Goal: Task Accomplishment & Management: Complete application form

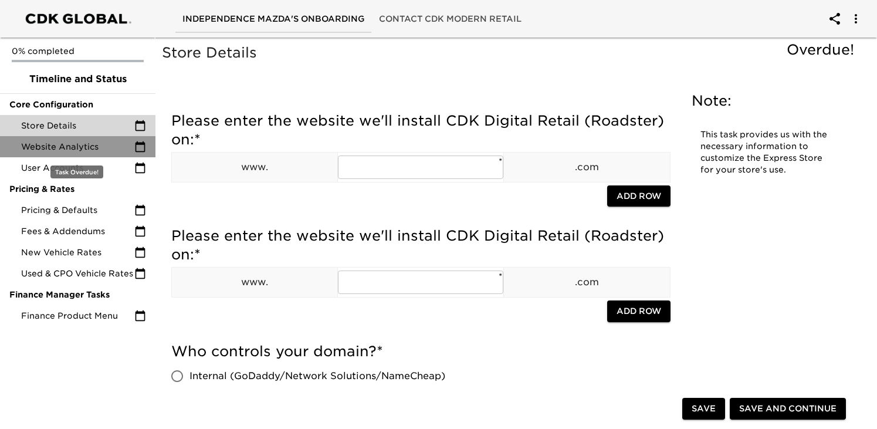
click at [46, 141] on span "Website Analytics" at bounding box center [77, 147] width 113 height 12
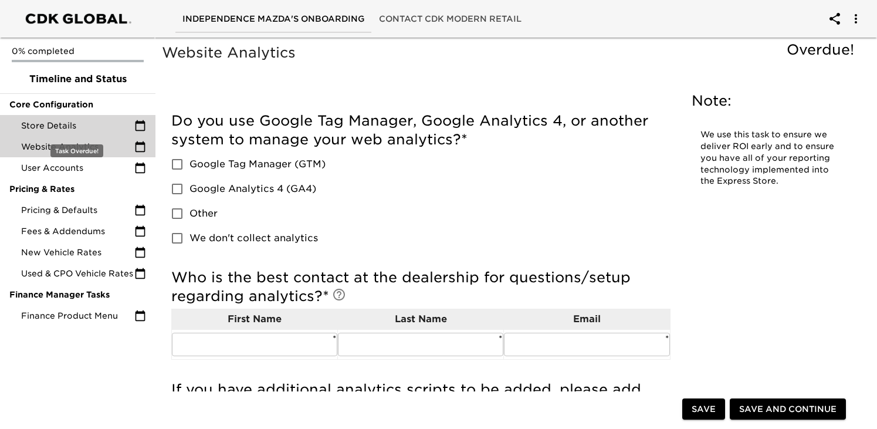
click at [52, 131] on div "Store Details" at bounding box center [77, 125] width 155 height 21
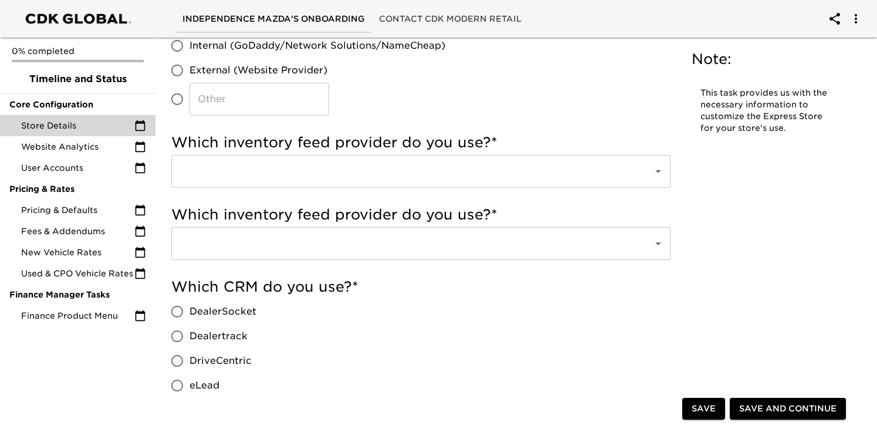
scroll to position [331, 0]
click at [647, 164] on div at bounding box center [650, 170] width 30 height 16
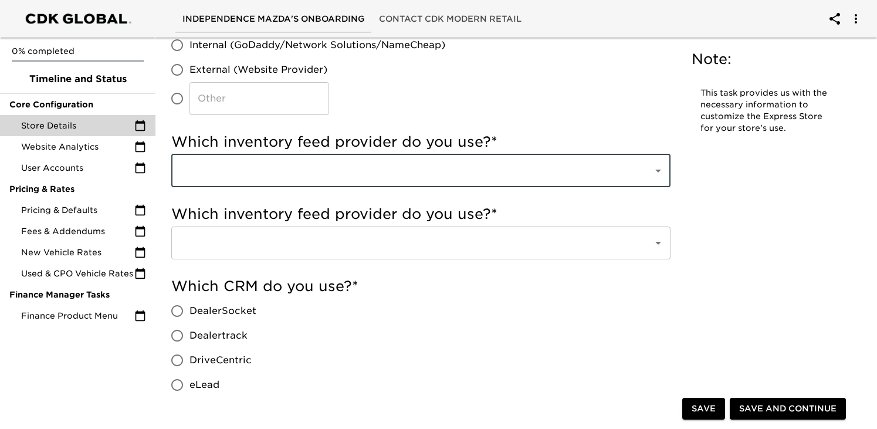
click at [664, 165] on icon "Open" at bounding box center [658, 171] width 14 height 14
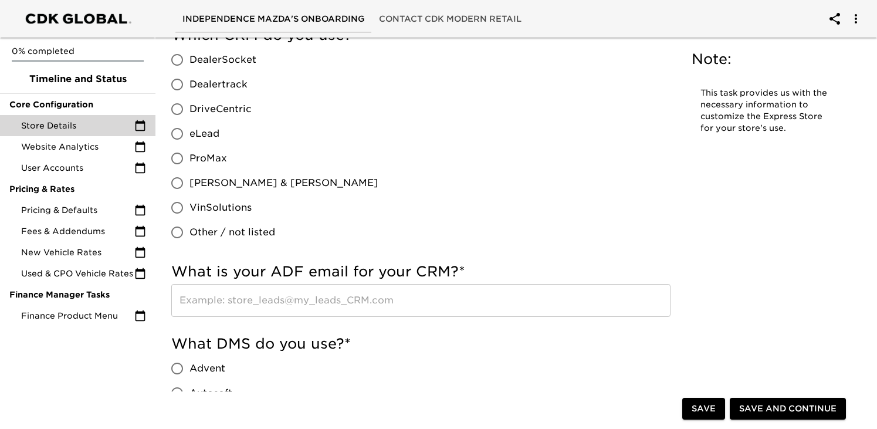
scroll to position [592, 0]
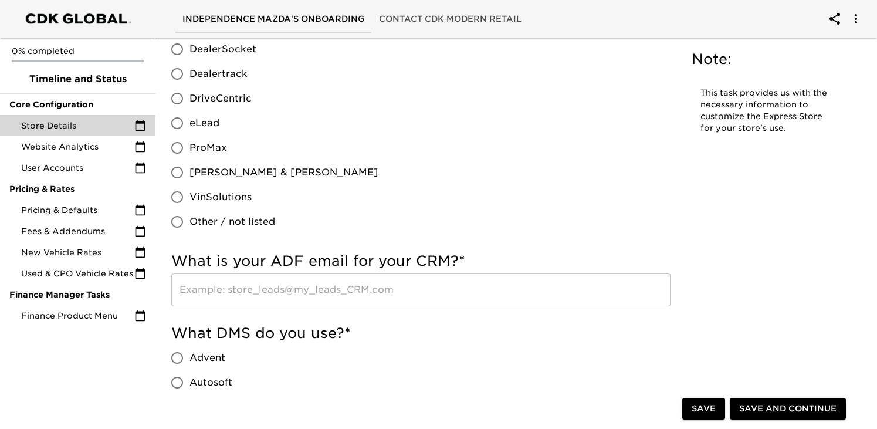
click at [455, 288] on input "text" at bounding box center [420, 289] width 499 height 33
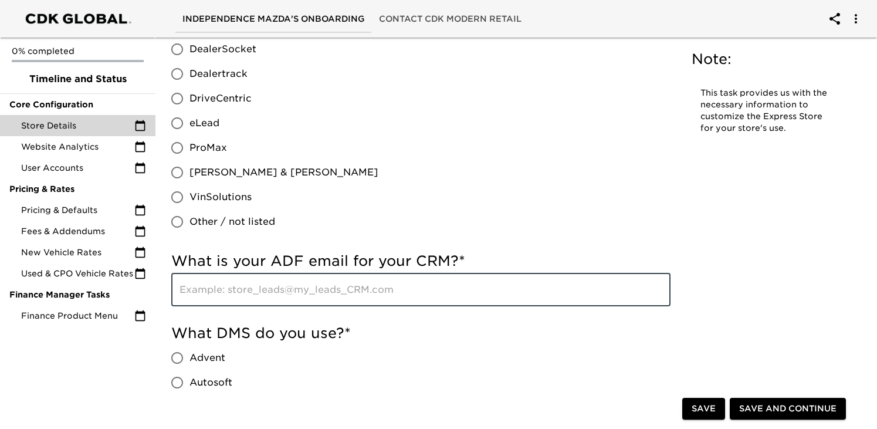
click at [510, 215] on div "Which CRM do you use? * DealerSocket Dealertrack DriveCentric eLead ProMax [PER…" at bounding box center [420, 124] width 499 height 219
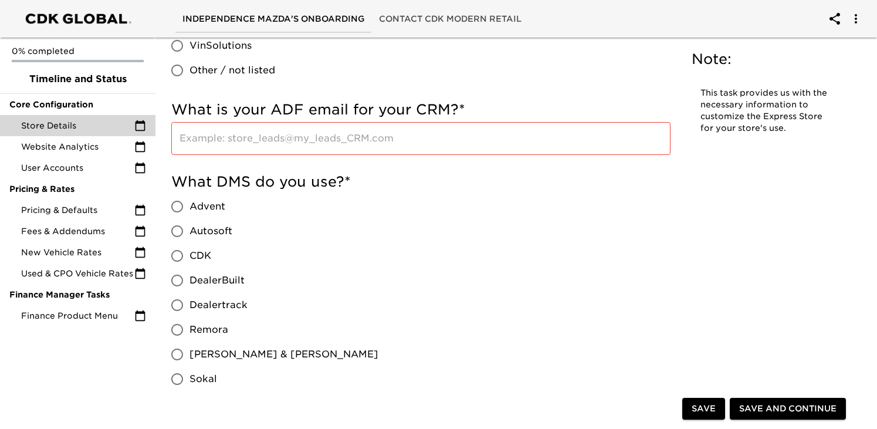
scroll to position [738, 0]
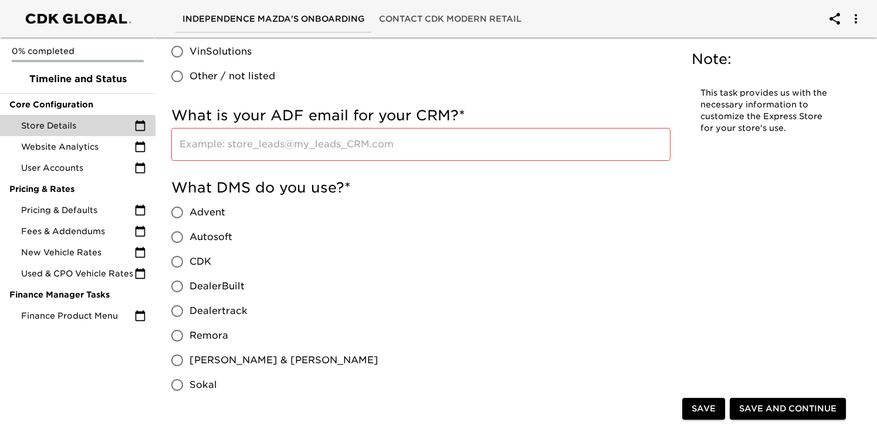
click at [393, 152] on input "text" at bounding box center [420, 144] width 499 height 33
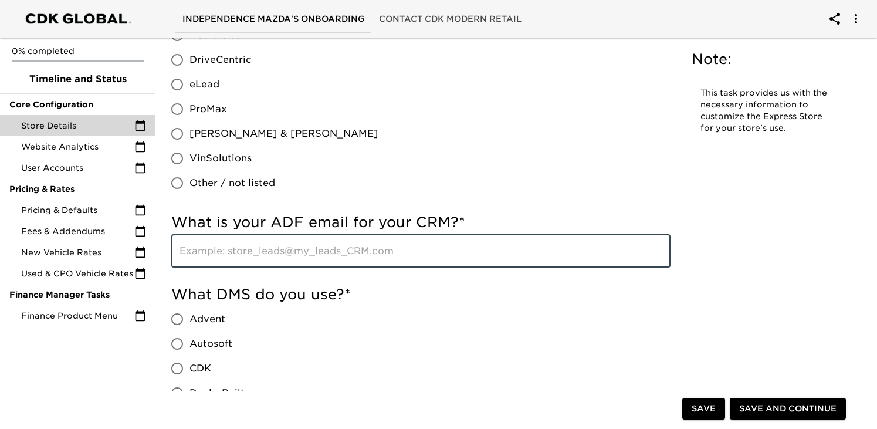
scroll to position [629, 0]
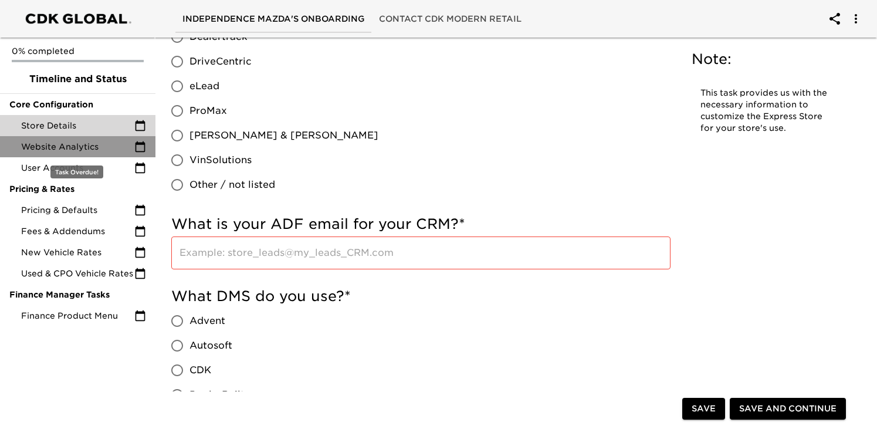
click at [107, 146] on span "Website Analytics" at bounding box center [77, 147] width 113 height 12
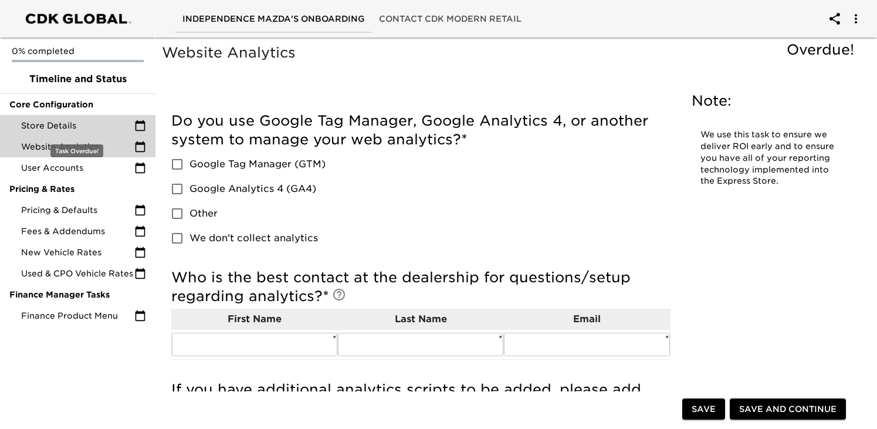
click at [102, 130] on span "Store Details" at bounding box center [77, 126] width 113 height 12
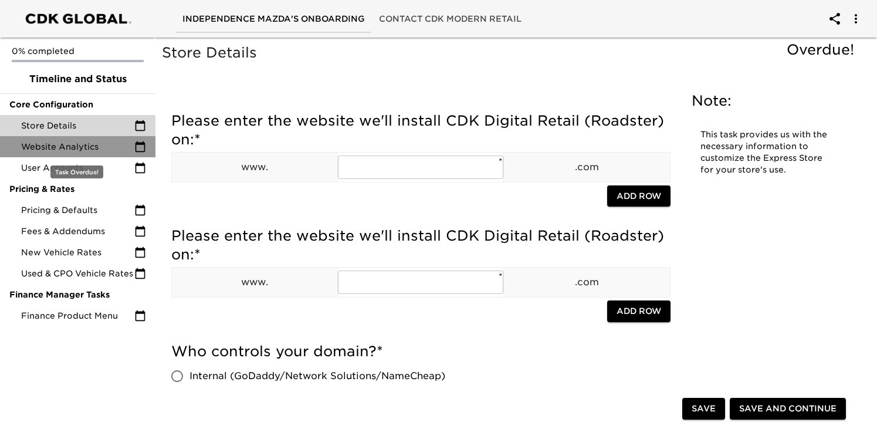
click at [61, 143] on span "Website Analytics" at bounding box center [77, 147] width 113 height 12
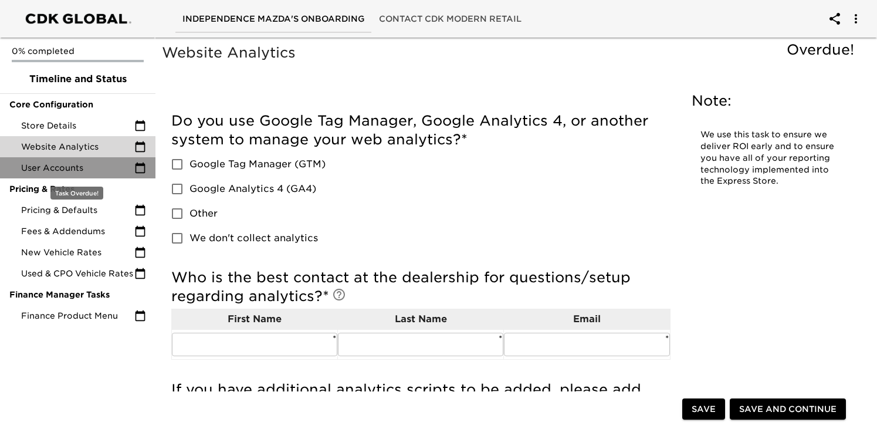
click at [98, 169] on span "User Accounts" at bounding box center [77, 168] width 113 height 12
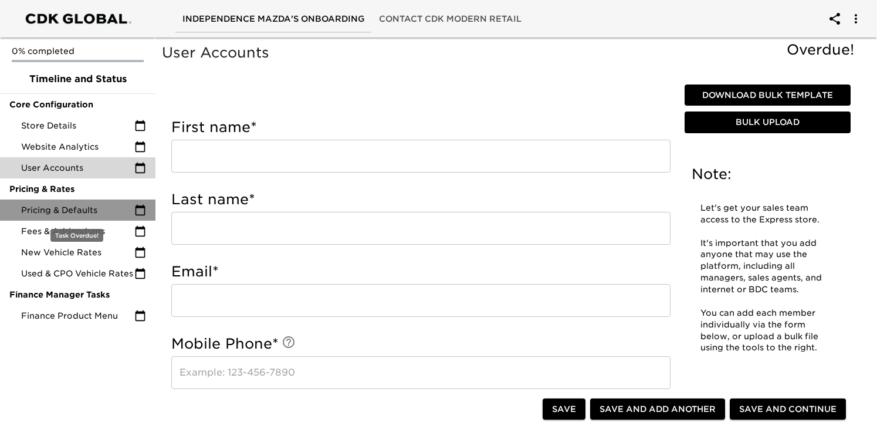
click at [63, 215] on span "Pricing & Defaults" at bounding box center [77, 210] width 113 height 12
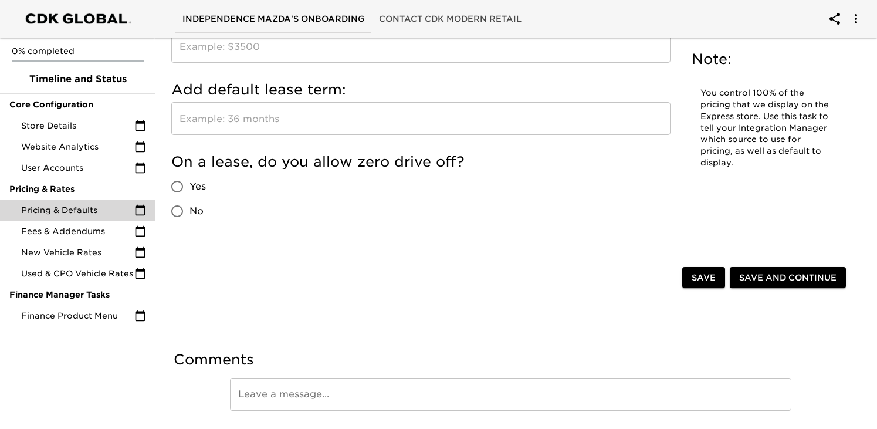
scroll to position [1304, 0]
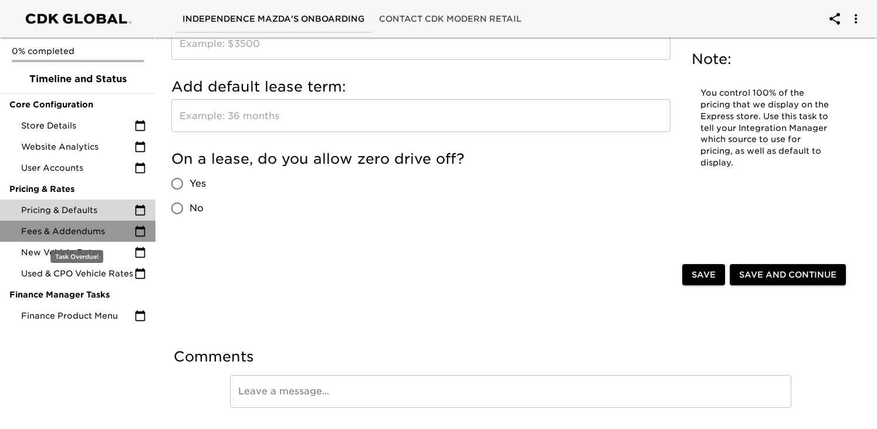
click at [94, 231] on span "Fees & Addendums" at bounding box center [77, 231] width 113 height 12
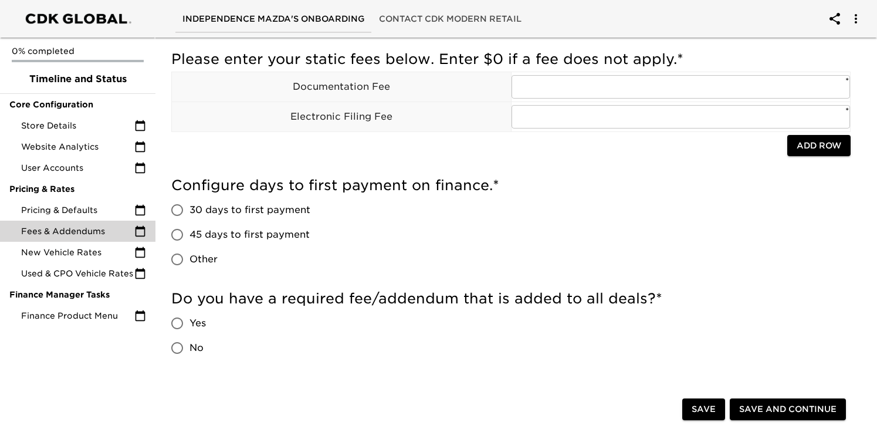
scroll to position [60, 0]
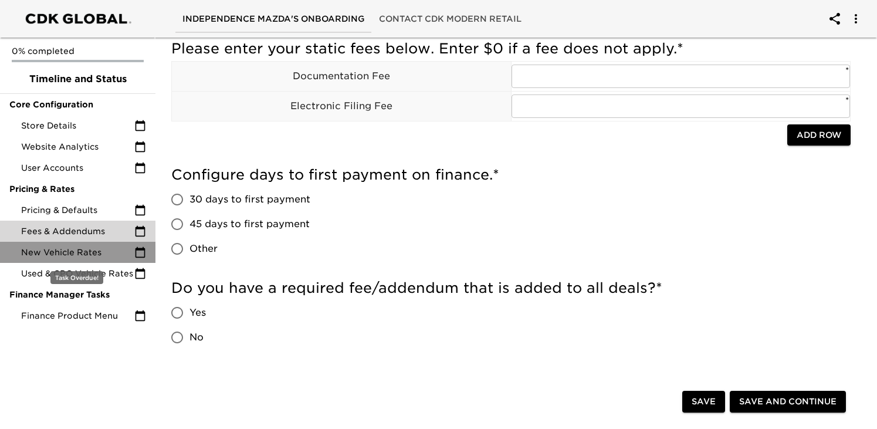
click at [105, 257] on span "New Vehicle Rates" at bounding box center [77, 252] width 113 height 12
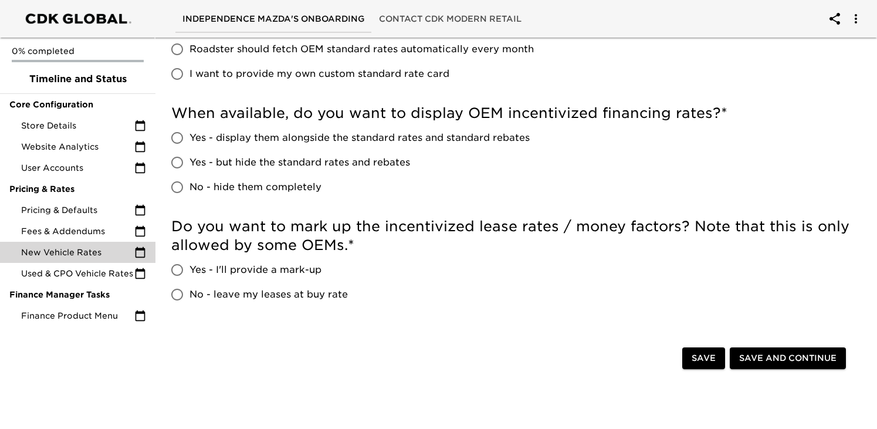
scroll to position [178, 0]
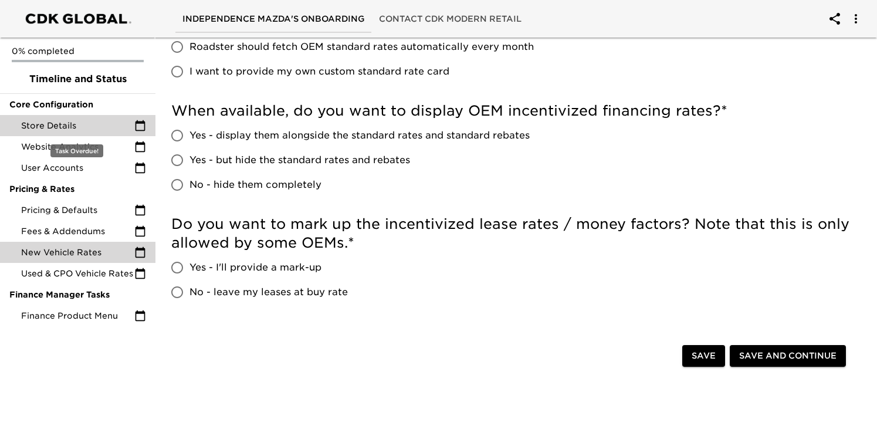
click at [70, 118] on div "Store Details" at bounding box center [77, 125] width 155 height 21
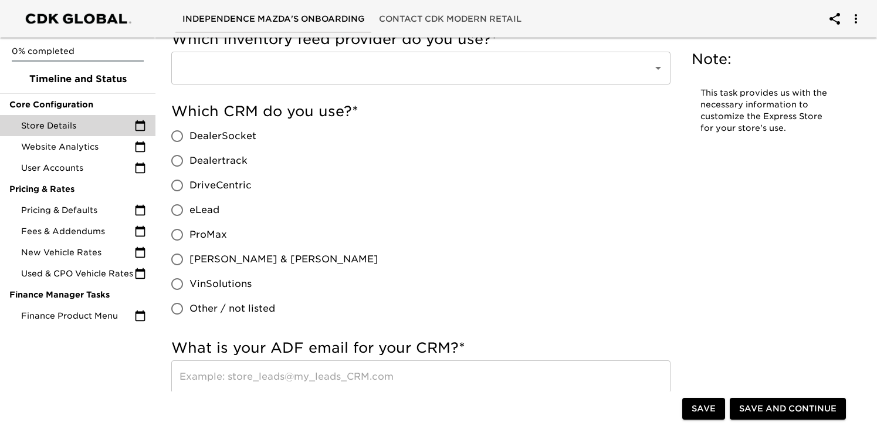
scroll to position [504, 0]
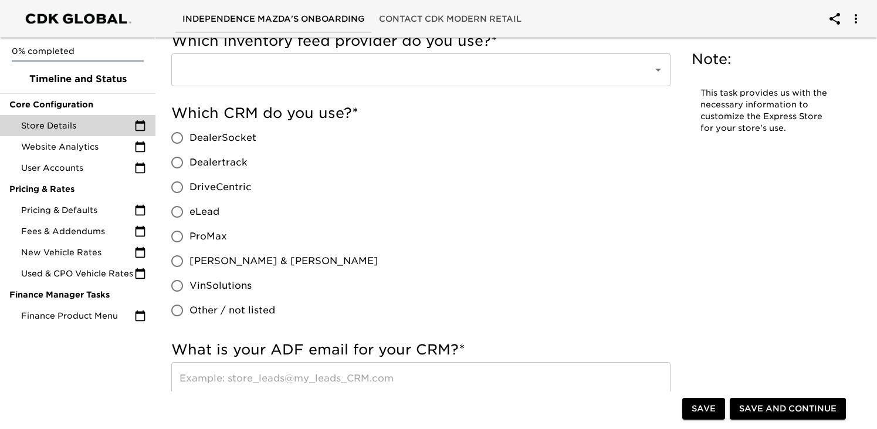
click at [177, 212] on input "eLead" at bounding box center [177, 211] width 25 height 25
radio input "true"
click at [179, 238] on input "ProMax" at bounding box center [177, 236] width 25 height 25
radio input "true"
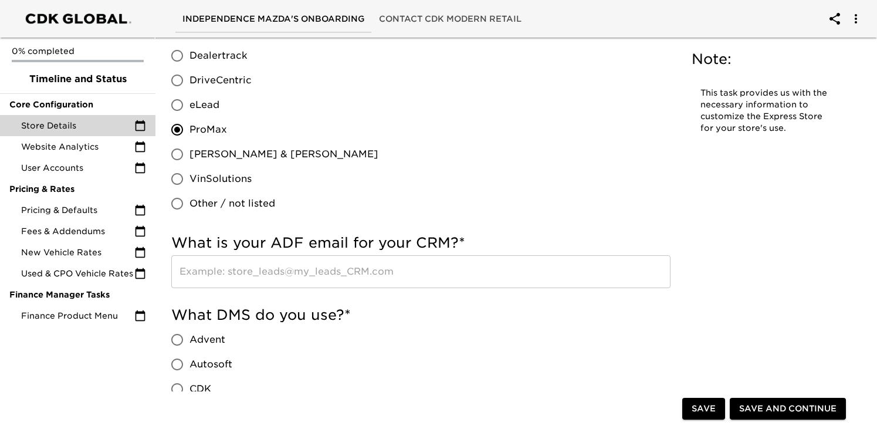
scroll to position [623, 0]
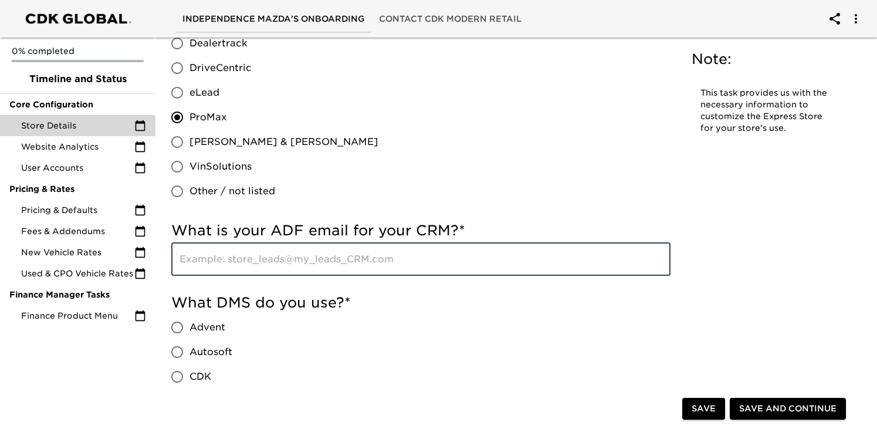
click at [255, 253] on input "text" at bounding box center [420, 259] width 499 height 33
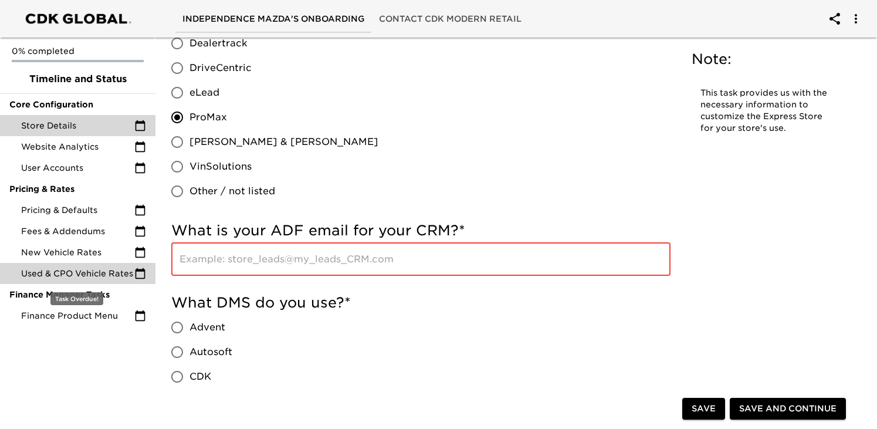
click at [77, 270] on span "Used & CPO Vehicle Rates" at bounding box center [77, 273] width 113 height 12
